Goal: Find specific page/section: Find specific page/section

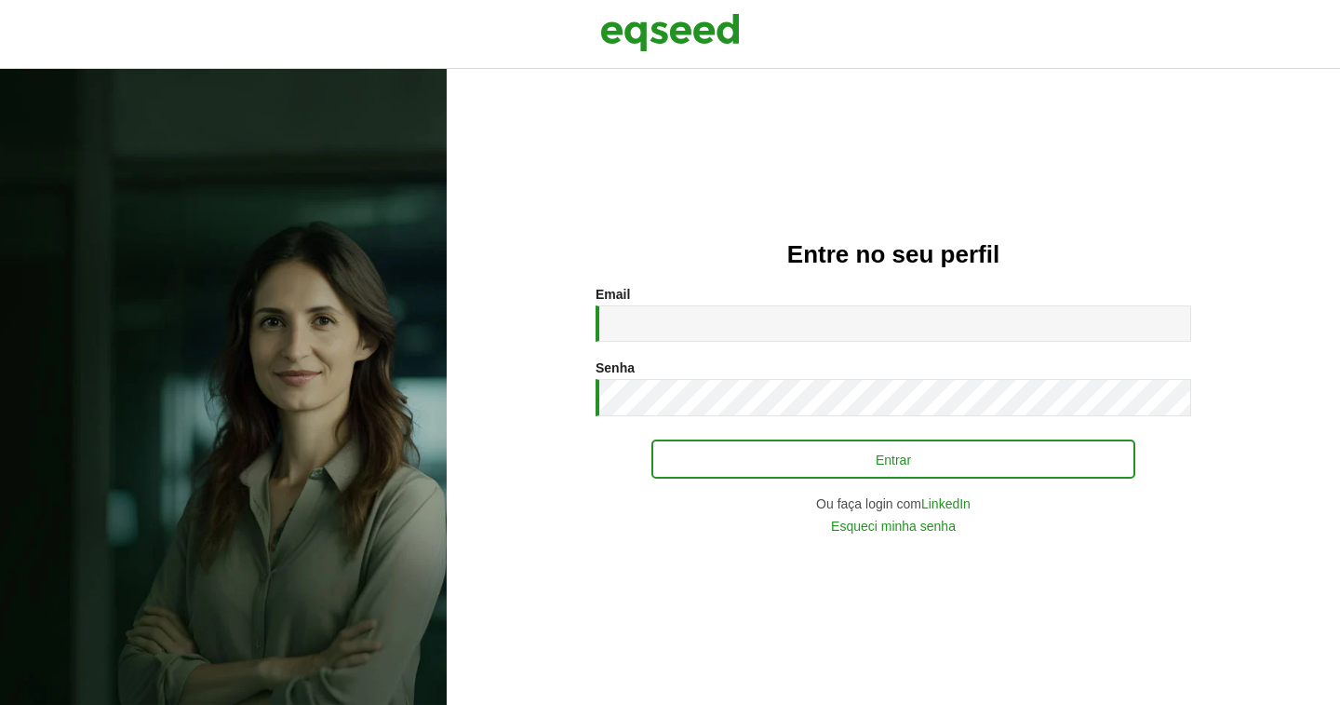
type input "**********"
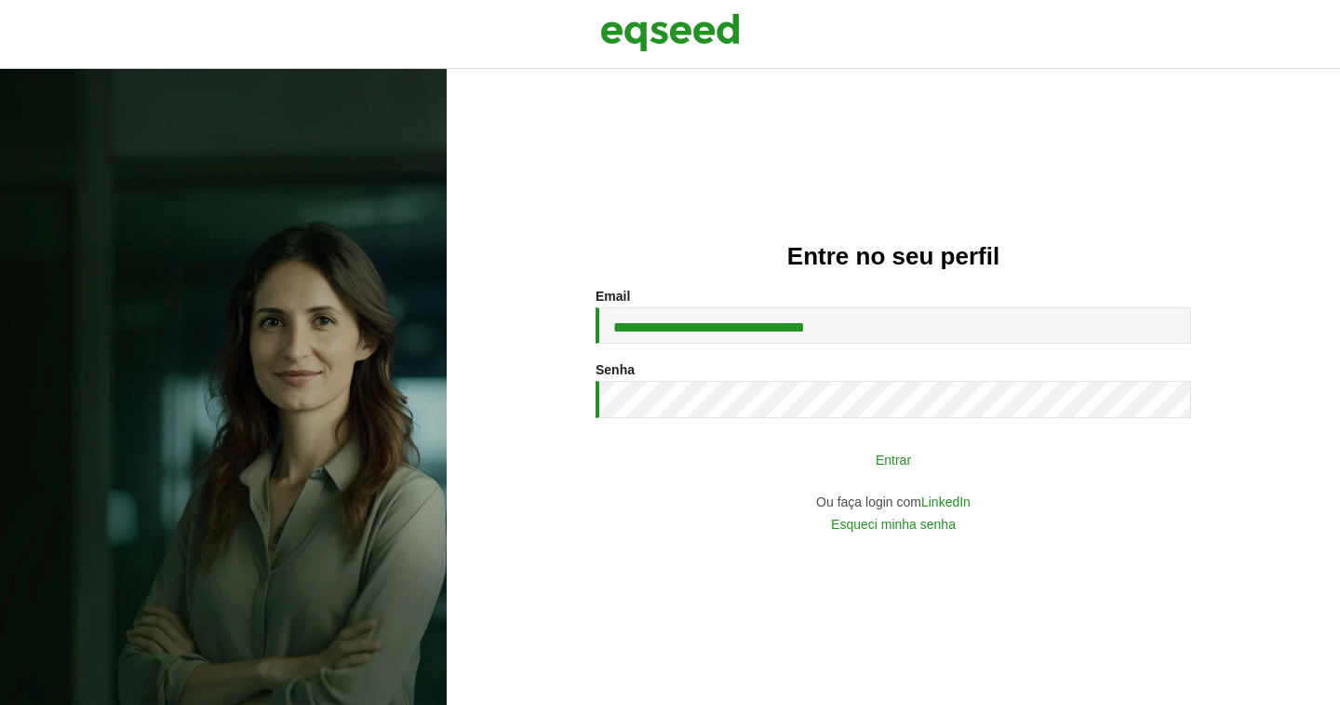
click at [907, 469] on button "Entrar" at bounding box center [894, 458] width 484 height 35
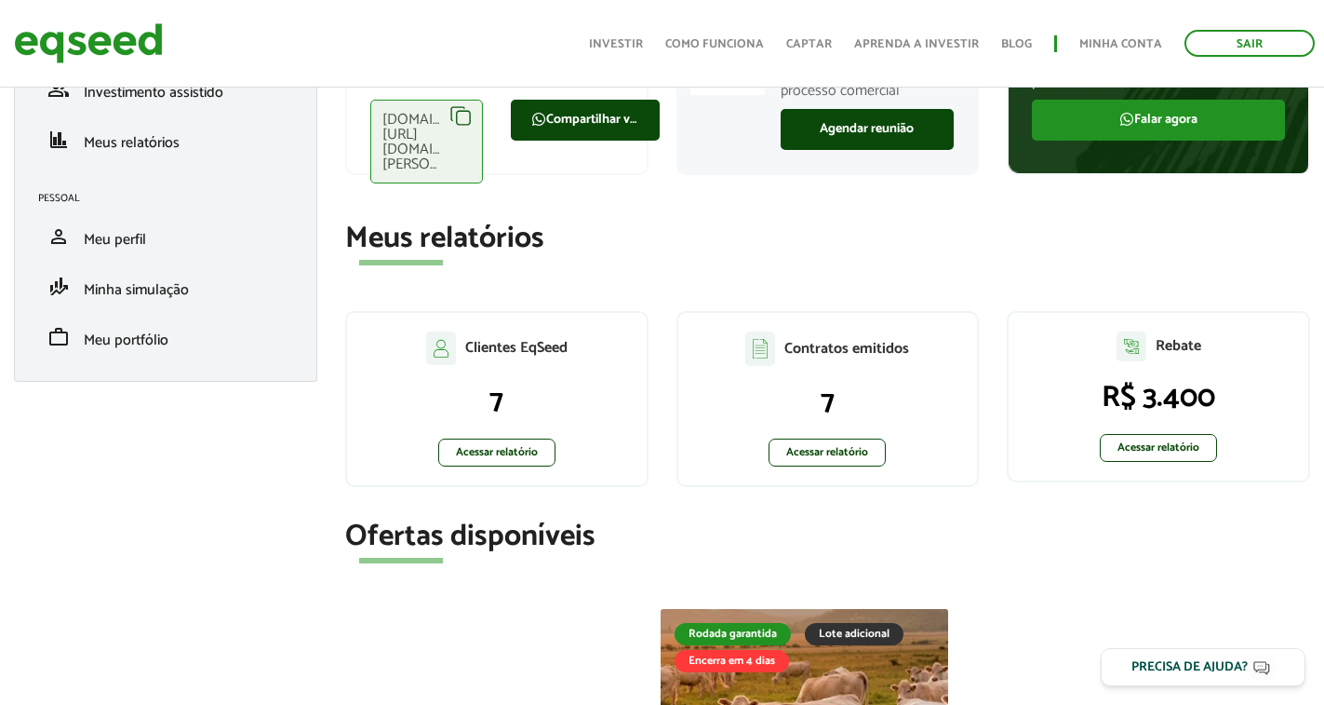
scroll to position [186, 0]
click at [847, 452] on link "Acessar relatório" at bounding box center [827, 452] width 117 height 28
